Goal: Entertainment & Leisure: Consume media (video, audio)

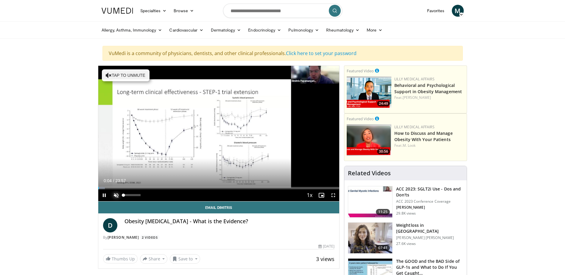
click at [115, 195] on span "Video Player" at bounding box center [116, 195] width 12 height 12
click at [322, 194] on span "Video Player" at bounding box center [321, 195] width 12 height 12
click at [323, 192] on span "Video Player" at bounding box center [321, 195] width 12 height 12
click at [335, 194] on span "Video Player" at bounding box center [333, 195] width 12 height 12
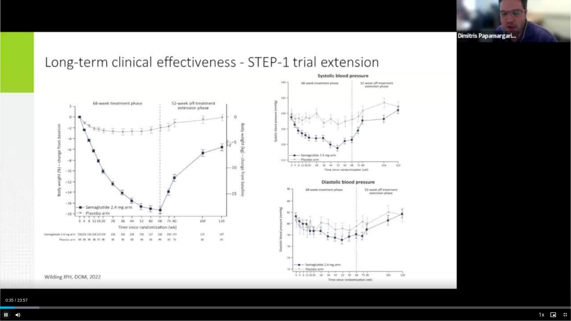
click at [7, 275] on span "Video Player" at bounding box center [6, 315] width 12 height 12
click at [4, 275] on span "Video Player" at bounding box center [6, 315] width 12 height 12
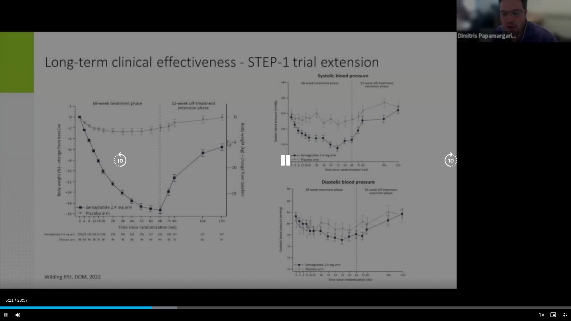
drag, startPoint x: 535, startPoint y: 132, endPoint x: 287, endPoint y: 160, distance: 249.8
click at [285, 161] on icon "Video Player" at bounding box center [285, 160] width 17 height 17
drag, startPoint x: 556, startPoint y: 57, endPoint x: 470, endPoint y: 232, distance: 195.0
click at [470, 232] on div "10 seconds Tap to unmute" at bounding box center [285, 160] width 571 height 321
